Goal: Check status: Check status

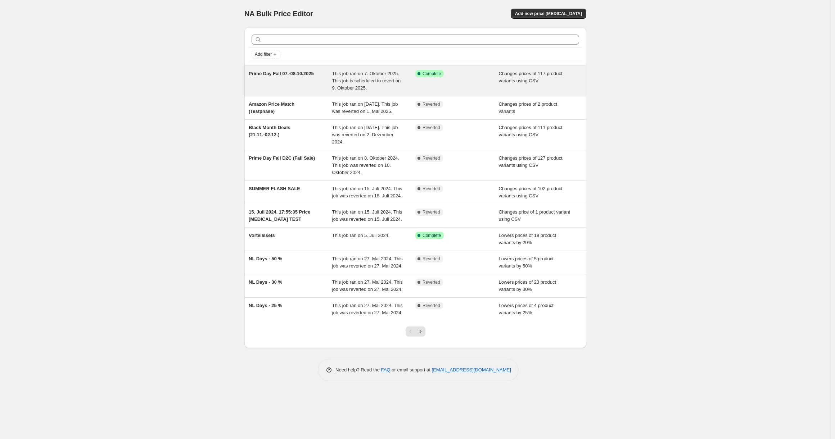
click at [296, 76] on span "Prime Day Fall 07.-08.10.2025" at bounding box center [281, 73] width 65 height 5
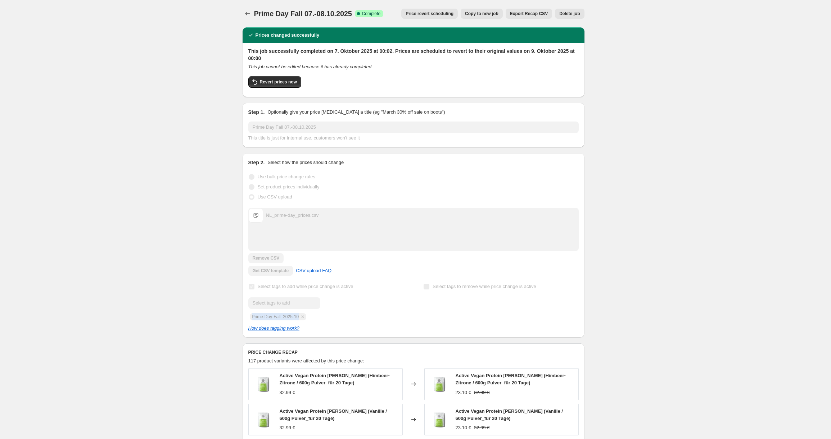
drag, startPoint x: 303, startPoint y: 317, endPoint x: 254, endPoint y: 318, distance: 49.7
click at [254, 318] on div "Submit Prime-Day-Fall_2025-10" at bounding box center [325, 309] width 155 height 23
copy span "Prime-Day-Fall_2025-10"
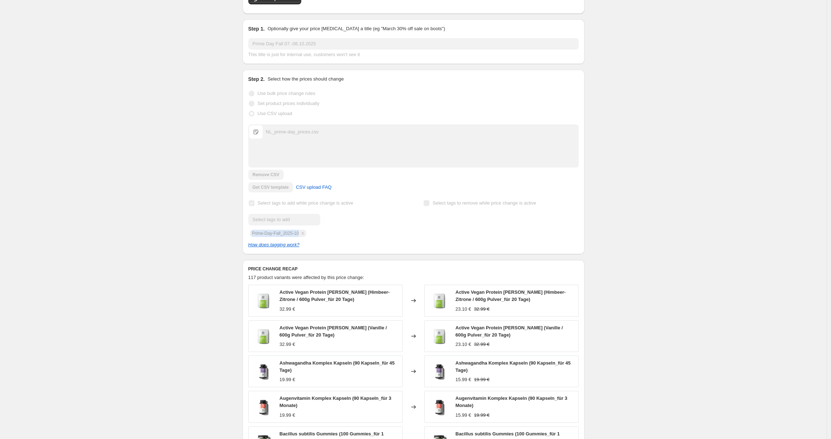
scroll to position [123, 0]
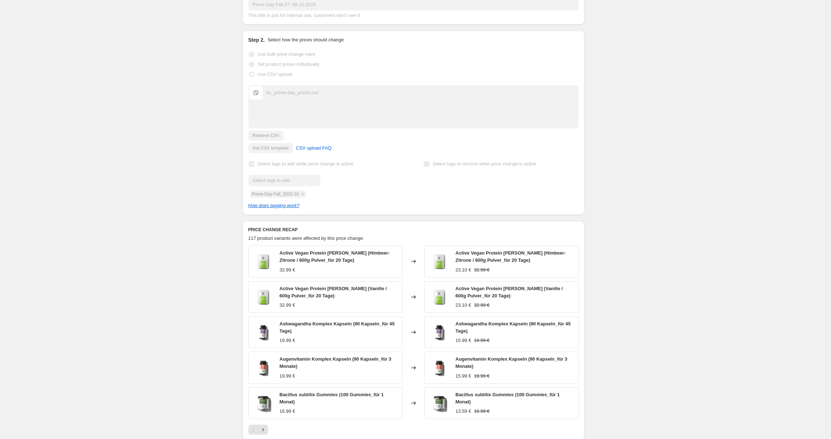
click at [339, 195] on div "Submit Prime-Day-Fall_2025-10" at bounding box center [325, 186] width 155 height 23
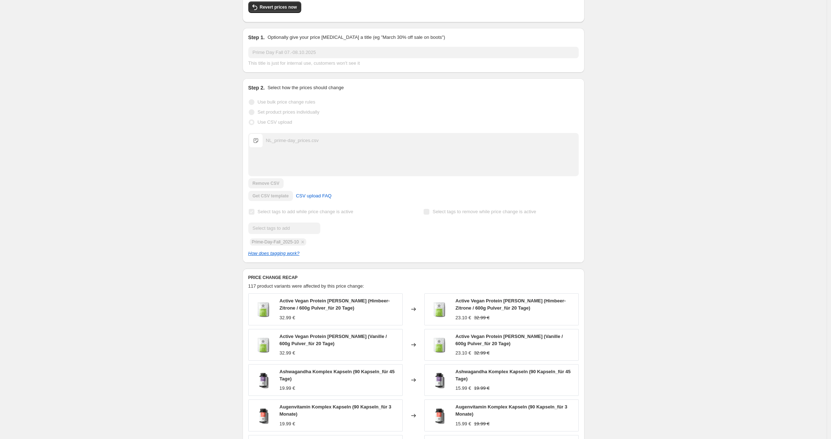
scroll to position [0, 0]
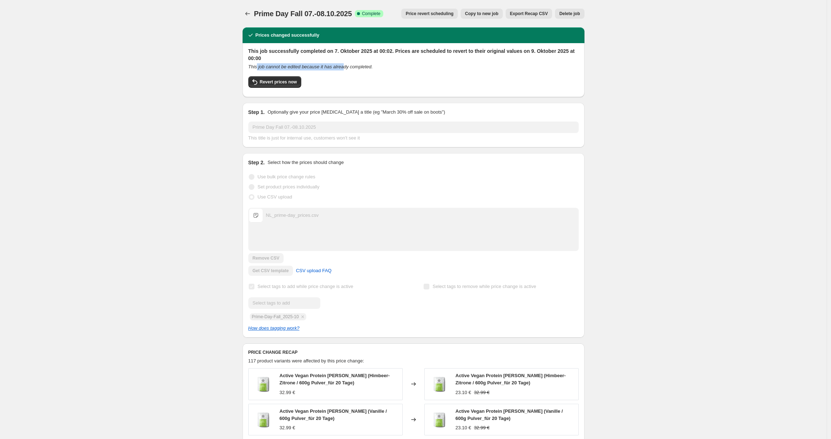
drag, startPoint x: 259, startPoint y: 66, endPoint x: 351, endPoint y: 66, distance: 91.7
click at [351, 66] on icon "This job cannot be edited because it has already completed." at bounding box center [310, 66] width 124 height 5
click at [398, 65] on div "This job cannot be edited because it has already completed." at bounding box center [413, 66] width 330 height 7
